Goal: Transaction & Acquisition: Purchase product/service

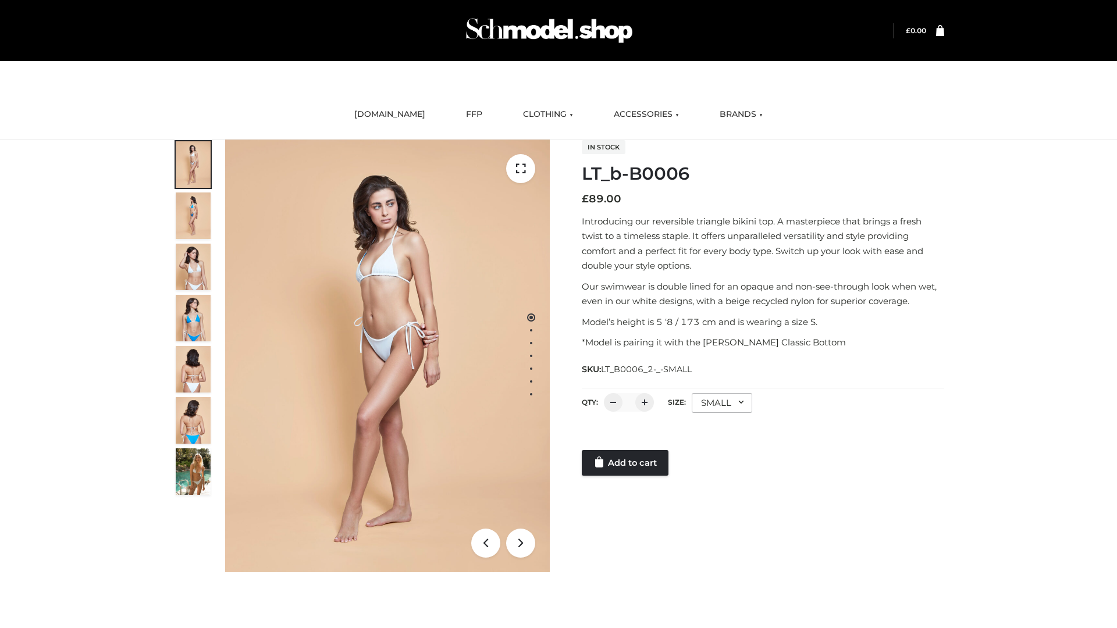
click at [626, 463] on link "Add to cart" at bounding box center [625, 463] width 87 height 26
